Goal: Communication & Community: Answer question/provide support

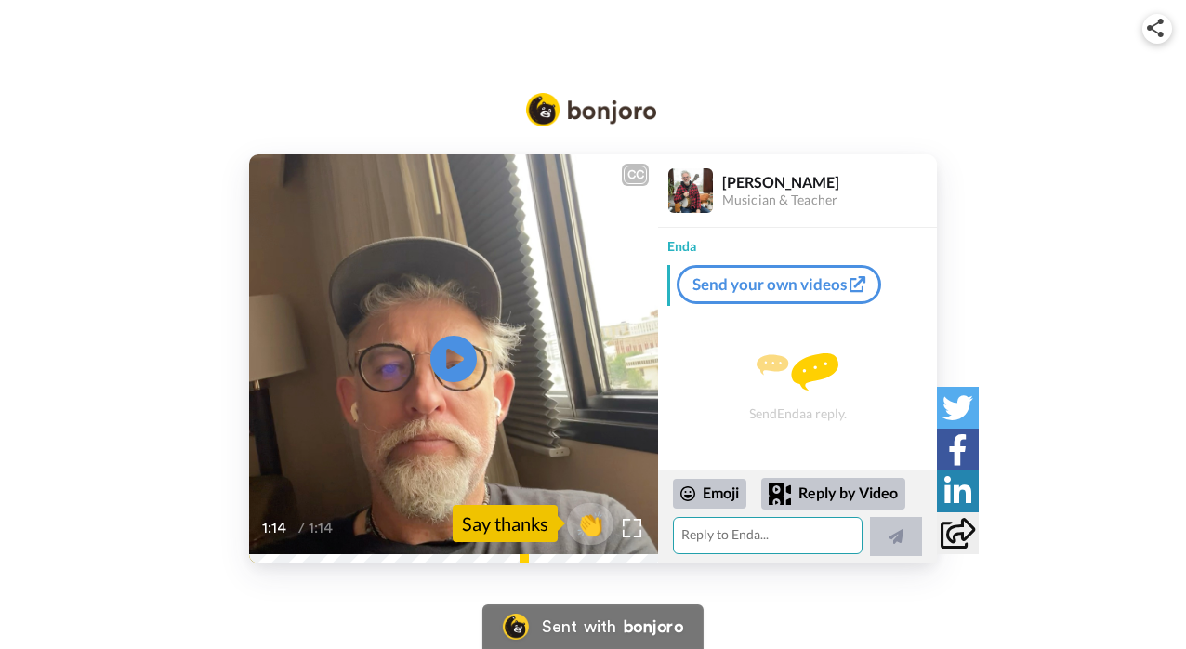
click at [727, 537] on textarea at bounding box center [768, 535] width 190 height 37
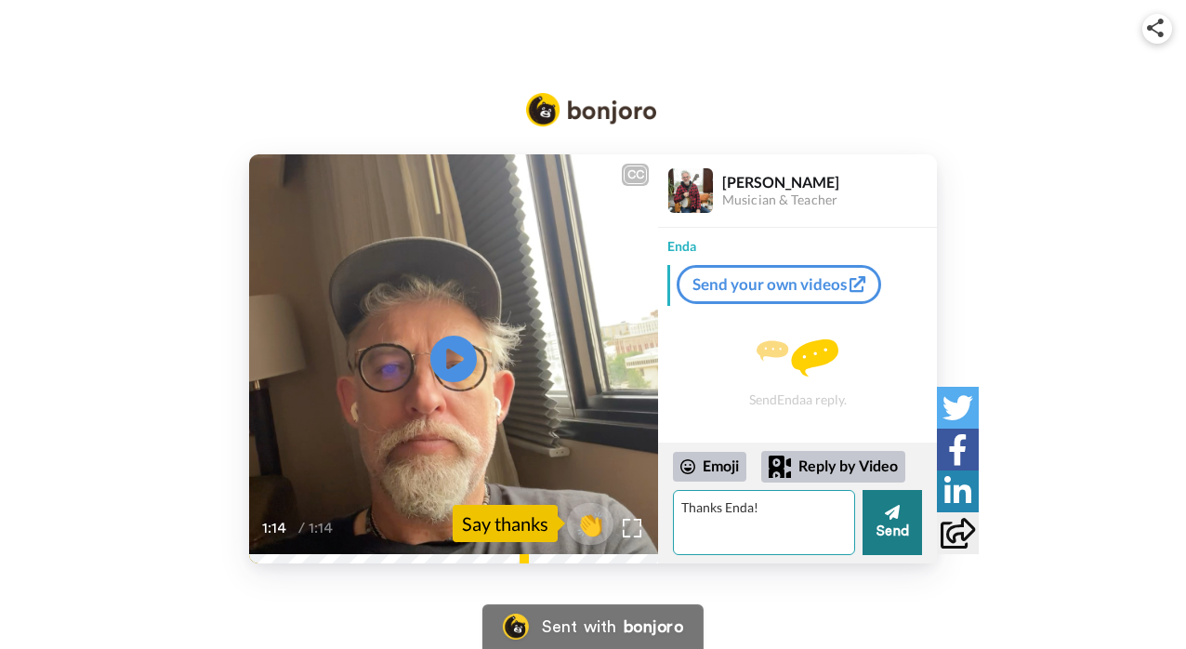
type textarea "Thanks Enda!"
click at [892, 524] on button "Send" at bounding box center [892, 522] width 59 height 65
